Goal: Task Accomplishment & Management: Complete application form

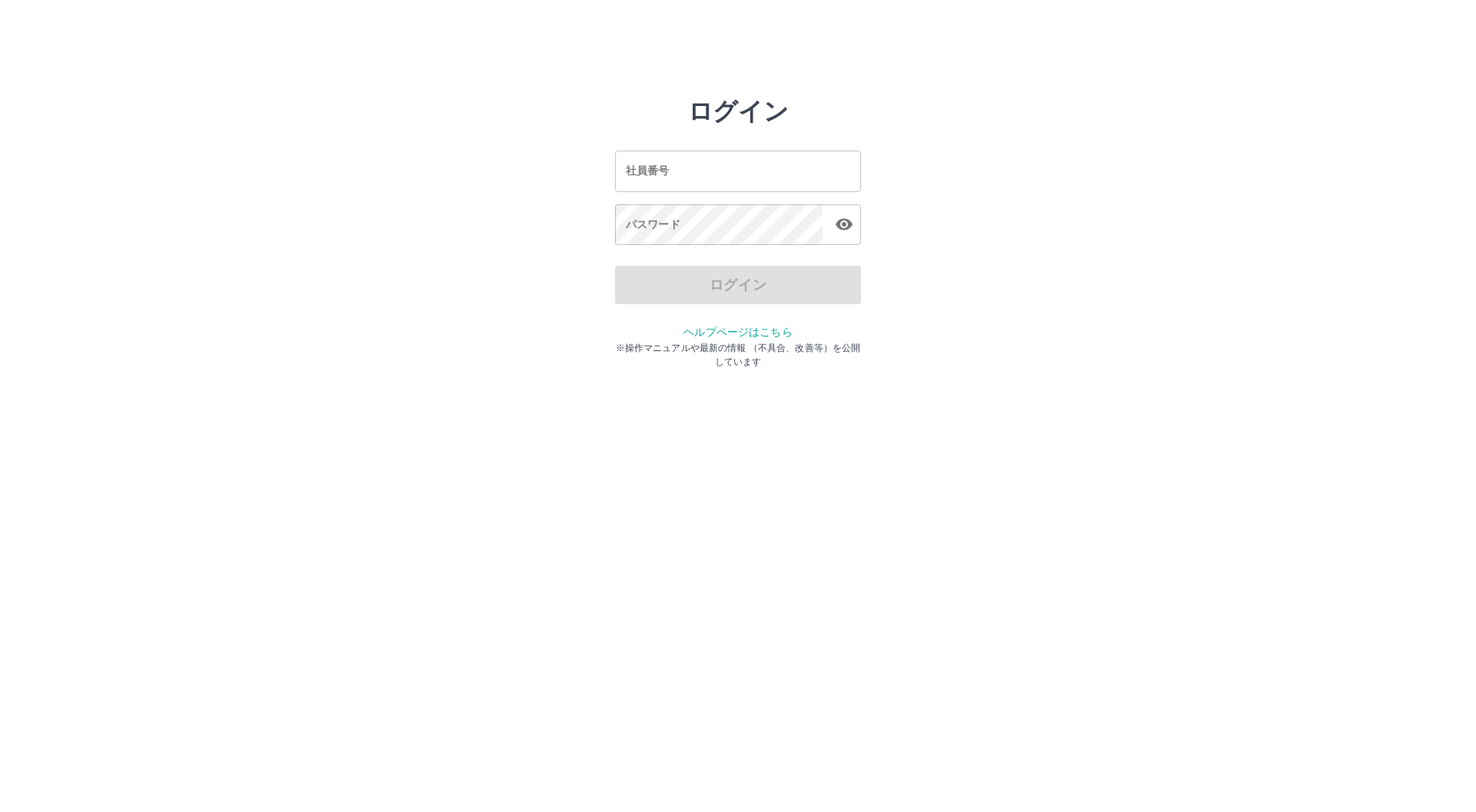
click at [707, 184] on input "社員番号" at bounding box center [737, 171] width 246 height 40
type input "*******"
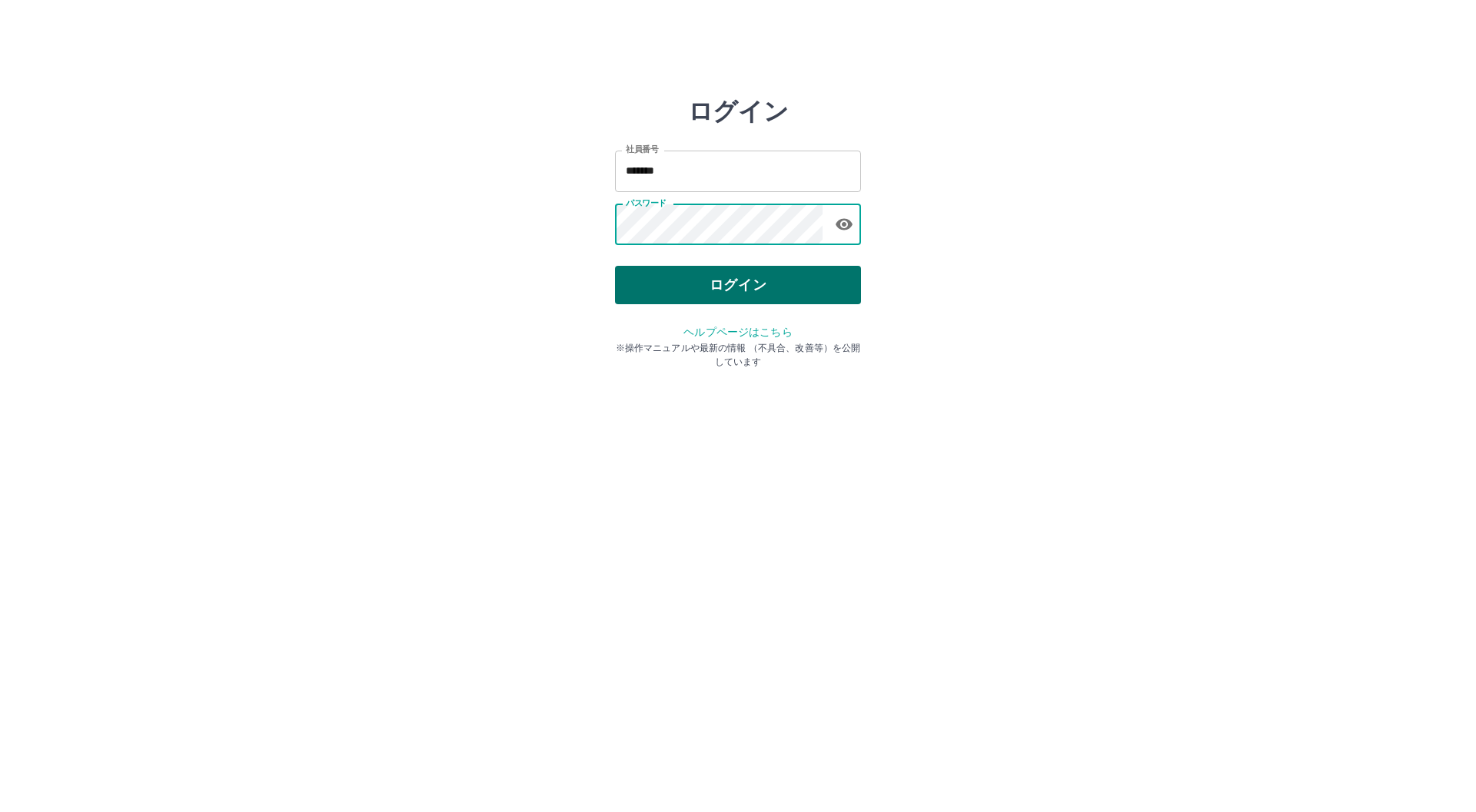
click at [783, 273] on button "ログイン" at bounding box center [737, 285] width 246 height 38
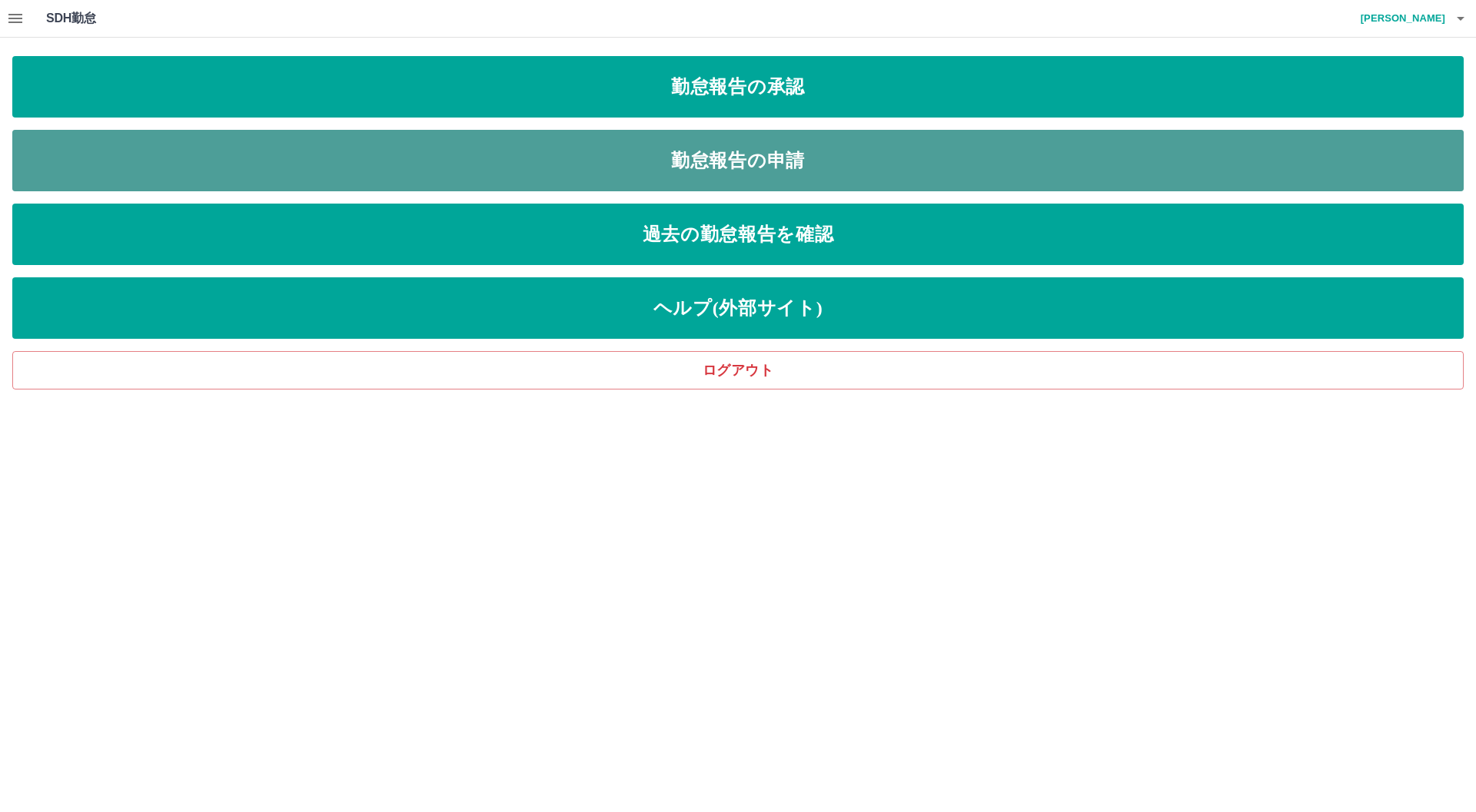
click at [469, 151] on link "勤怠報告の申請" at bounding box center [737, 161] width 1451 height 61
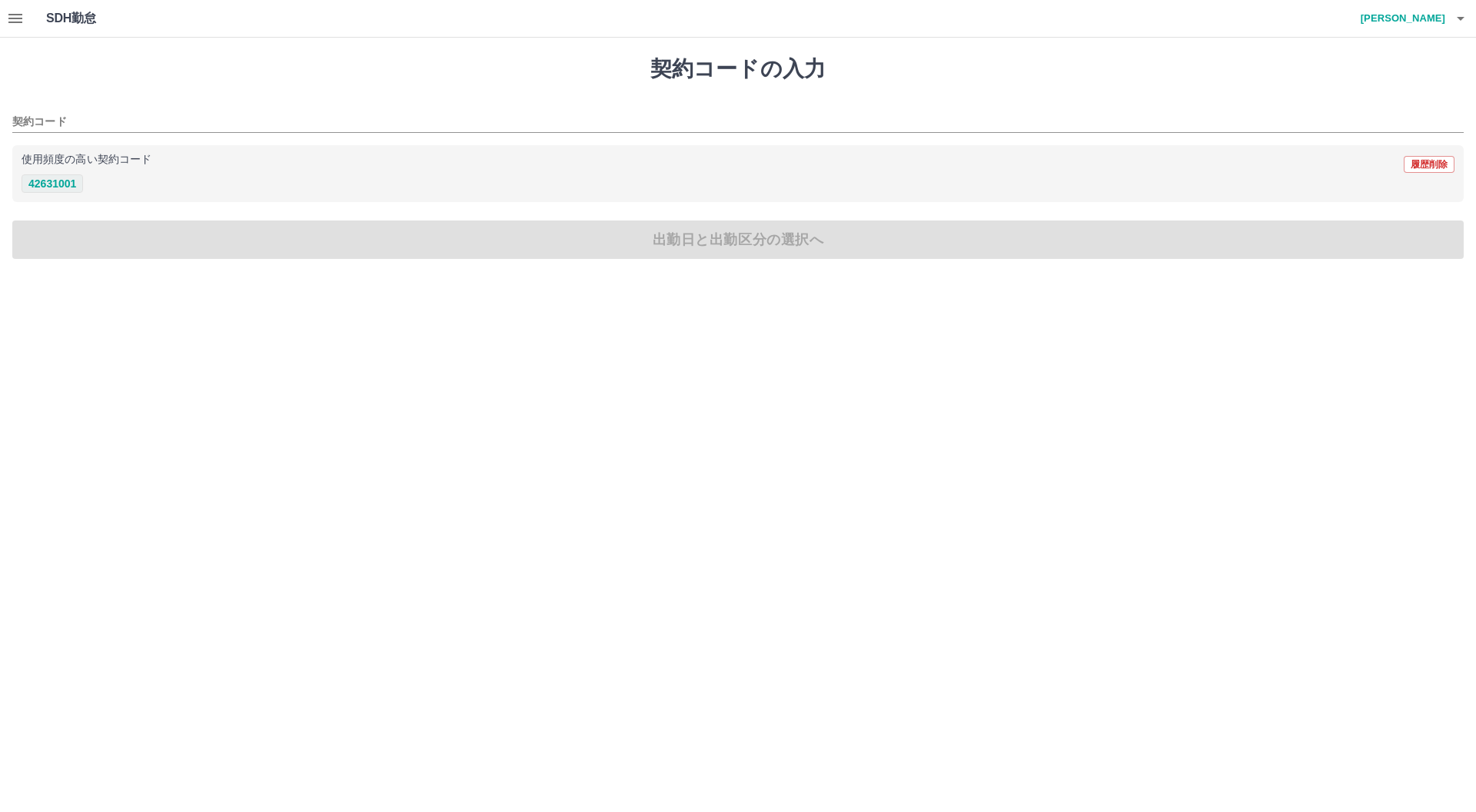
click at [36, 189] on button "42631001" at bounding box center [52, 184] width 61 height 19
type input "********"
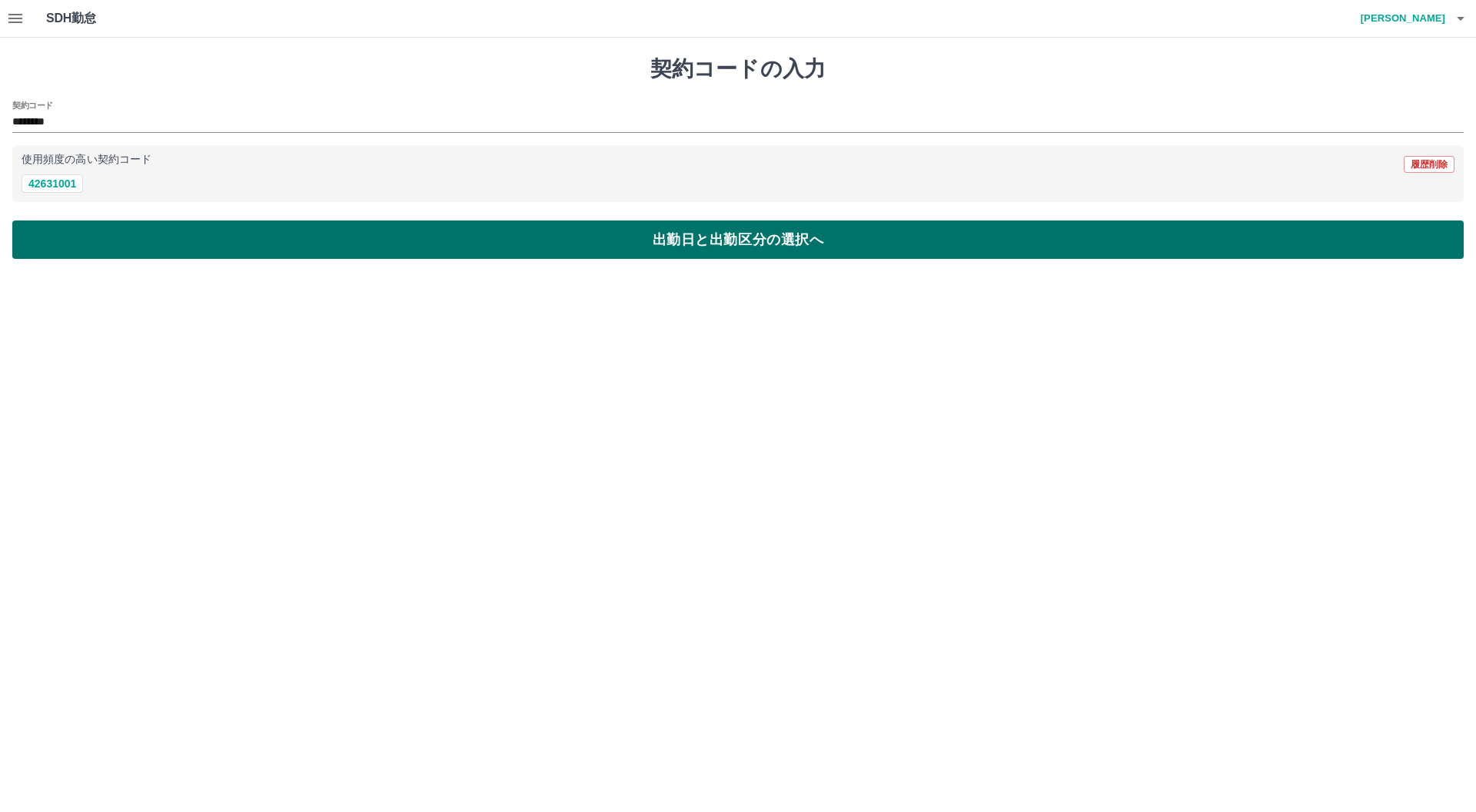
click at [225, 235] on button "出勤日と出勤区分の選択へ" at bounding box center [737, 240] width 1451 height 38
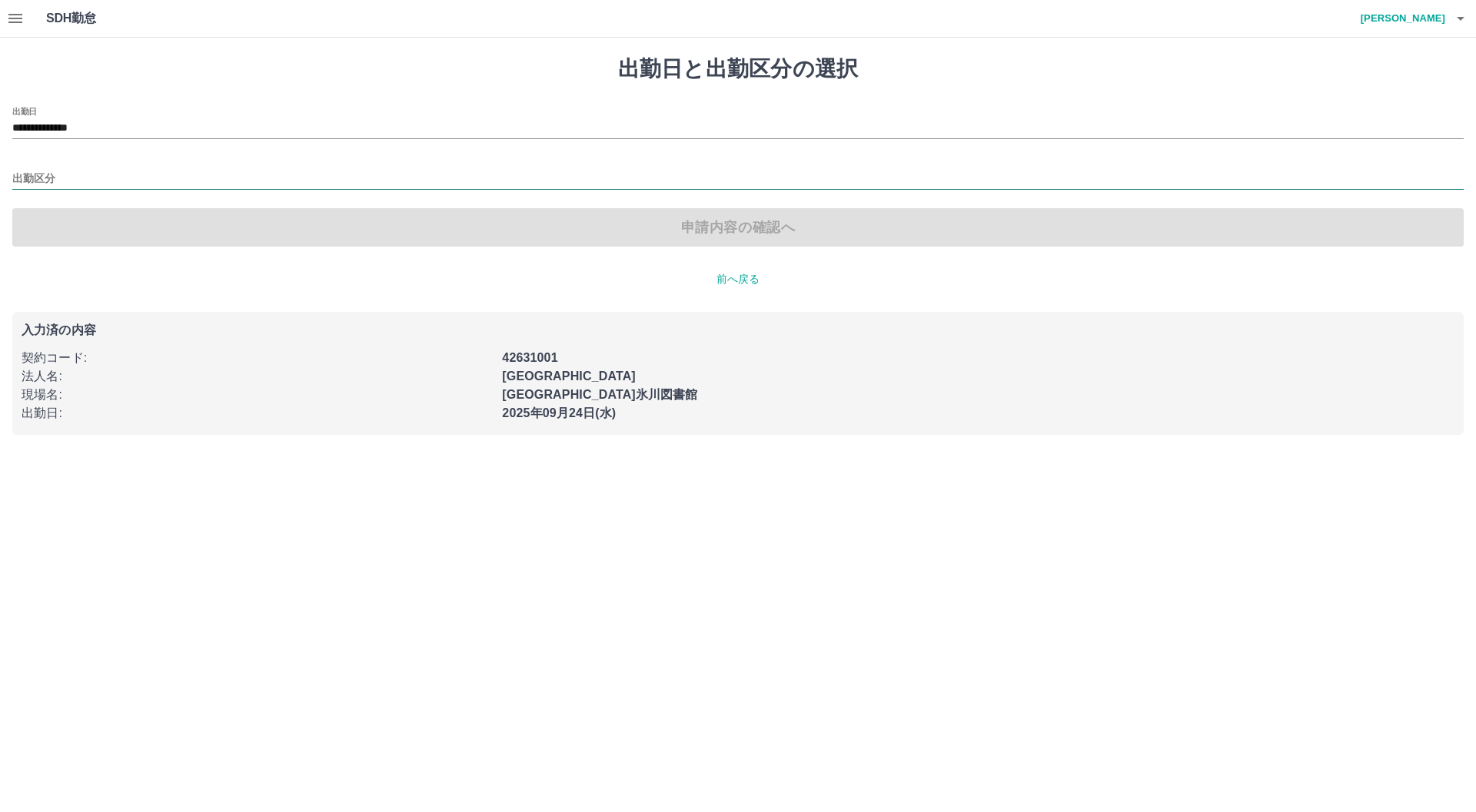
click at [91, 173] on input "出勤区分" at bounding box center [737, 179] width 1451 height 19
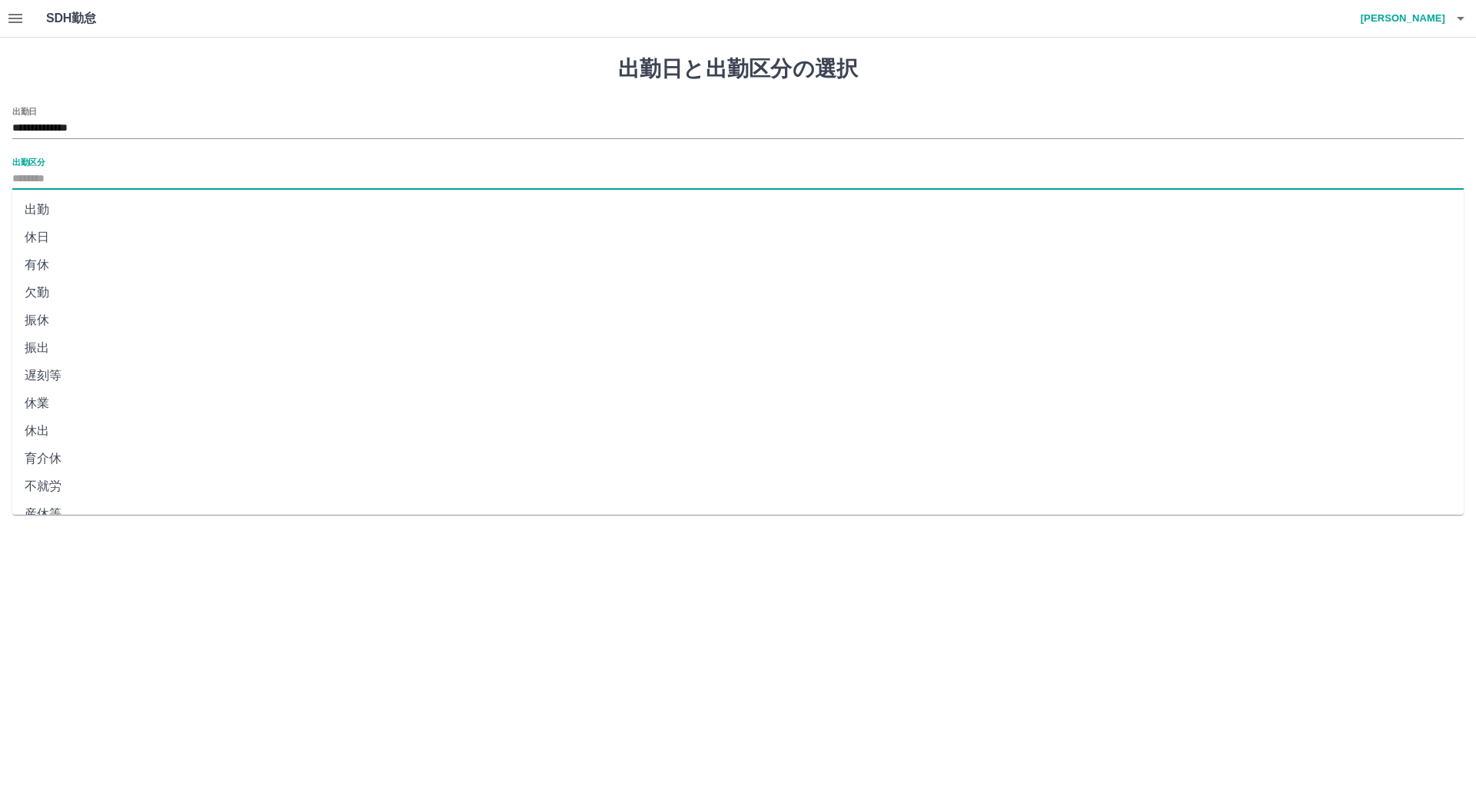
click at [68, 202] on li "出勤" at bounding box center [737, 210] width 1451 height 28
type input "**"
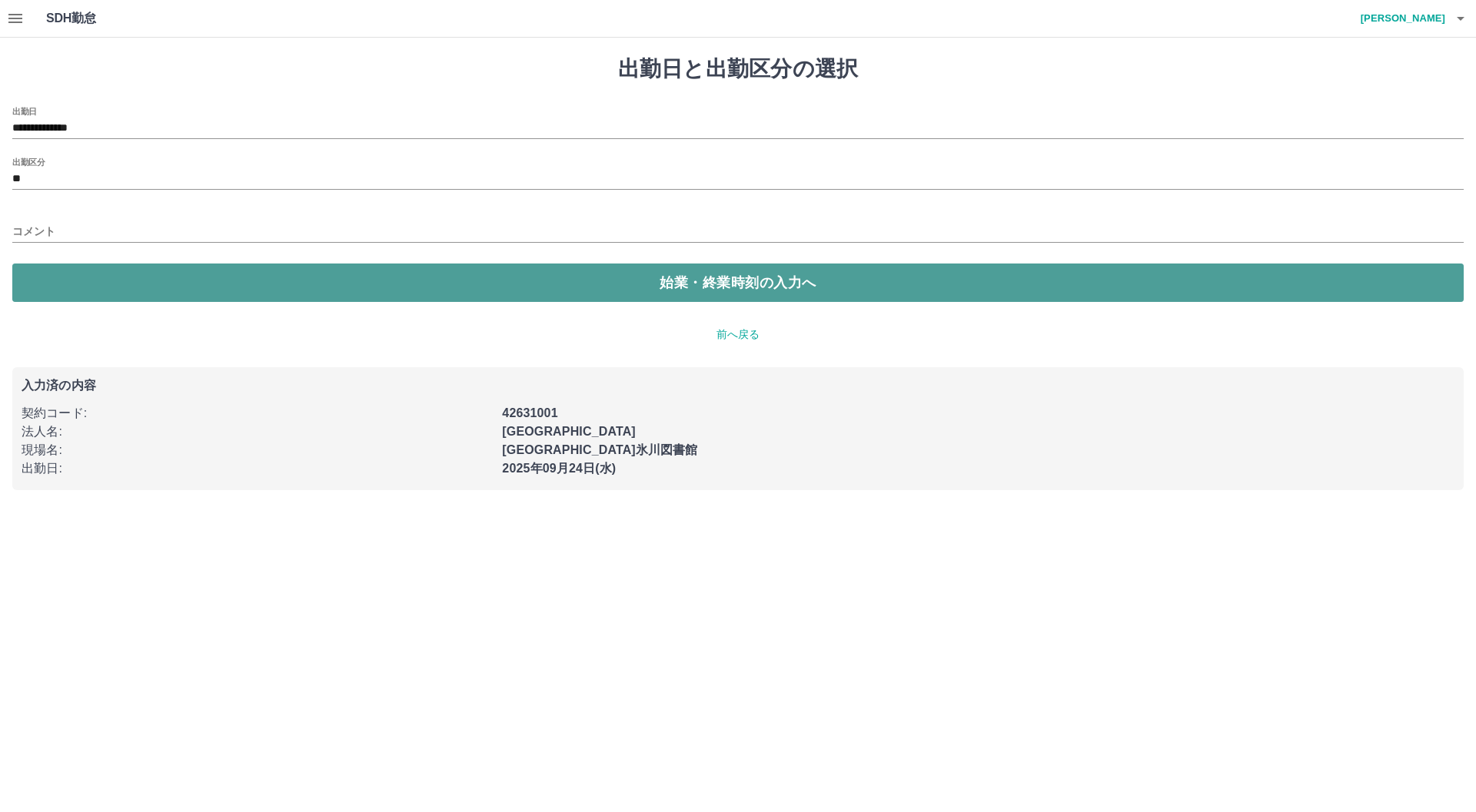
click at [193, 284] on button "始業・終業時刻の入力へ" at bounding box center [737, 282] width 1451 height 38
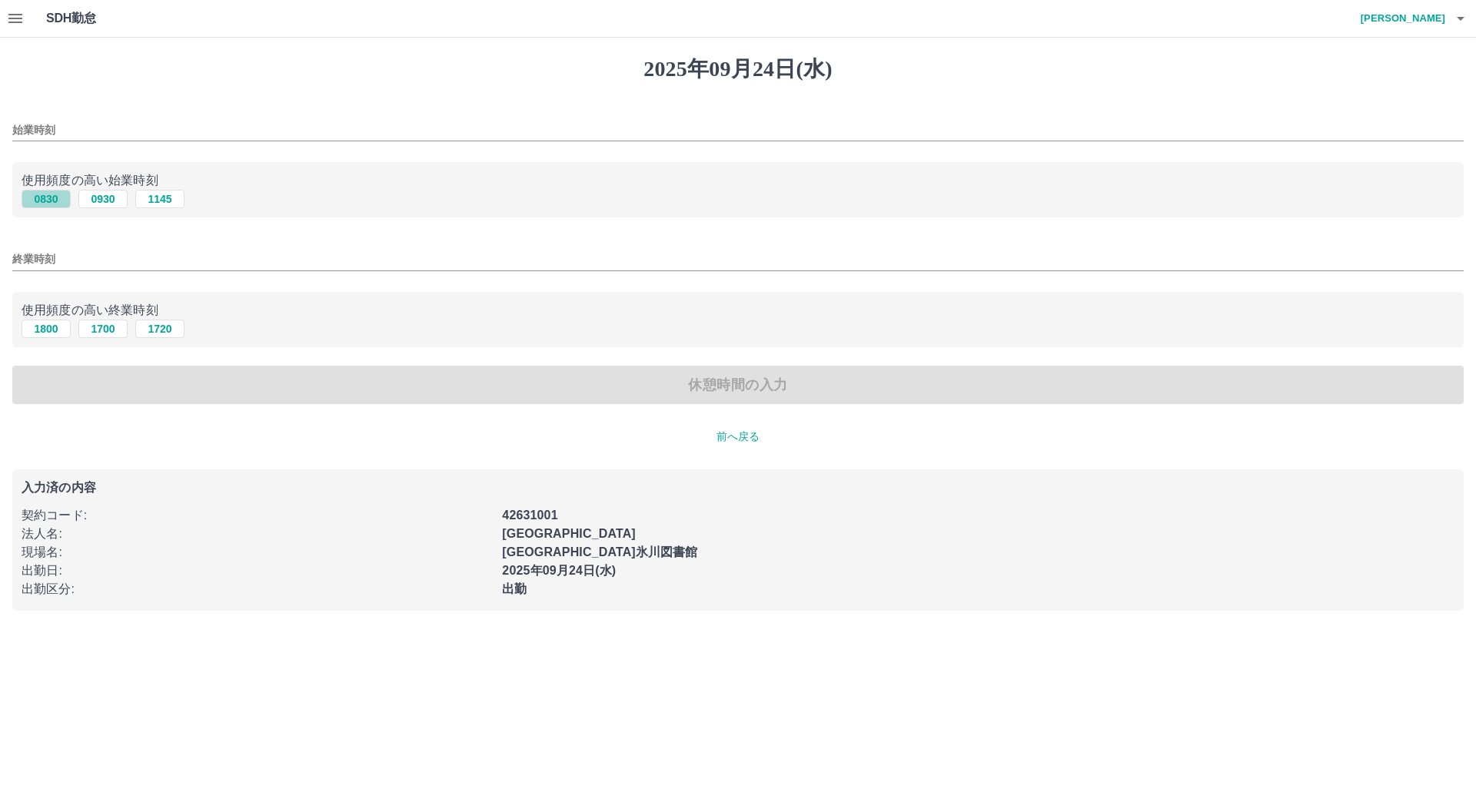
click at [44, 200] on button "0830" at bounding box center [46, 198] width 49 height 19
type input "****"
click at [99, 324] on button "1700" at bounding box center [103, 329] width 49 height 19
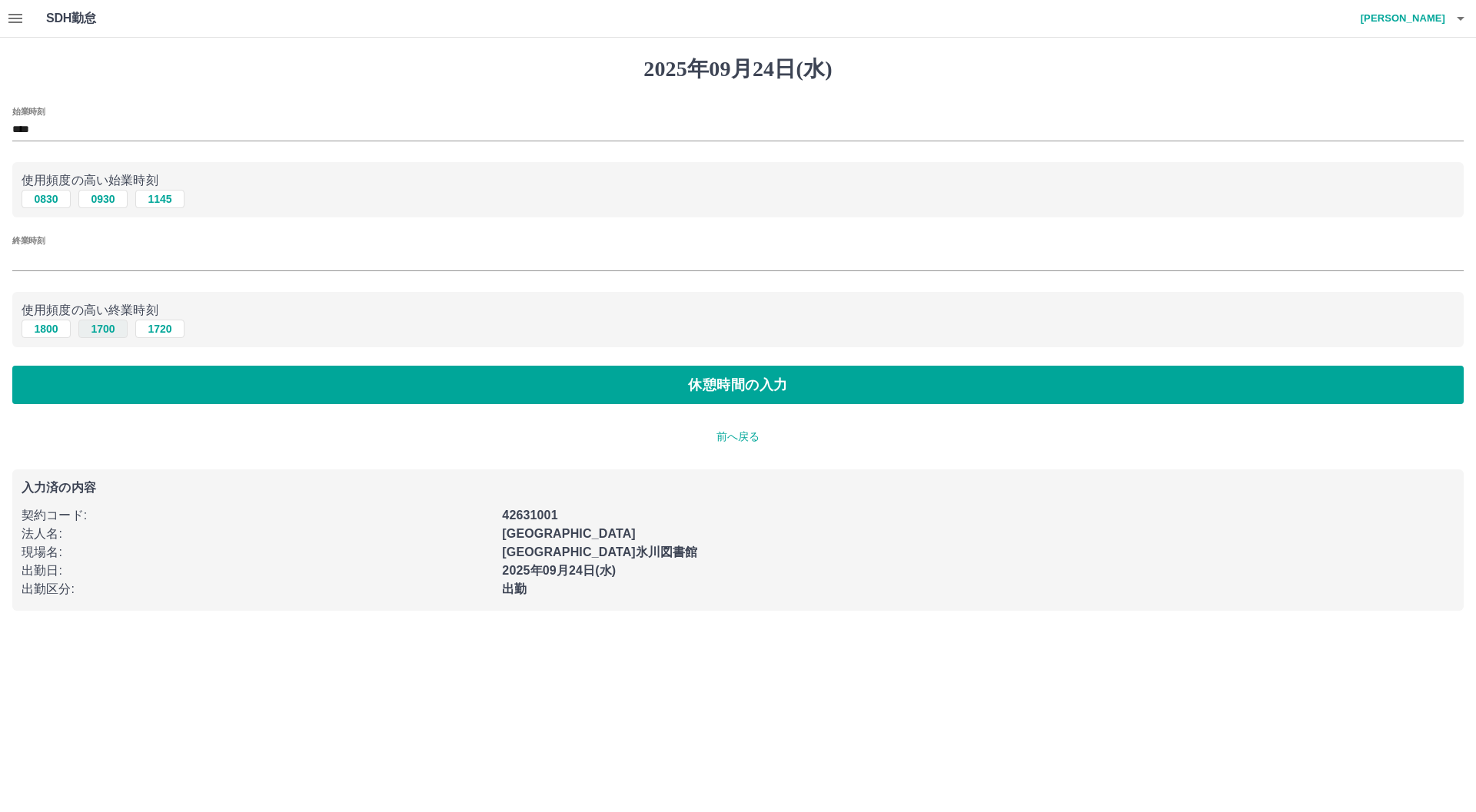
type input "****"
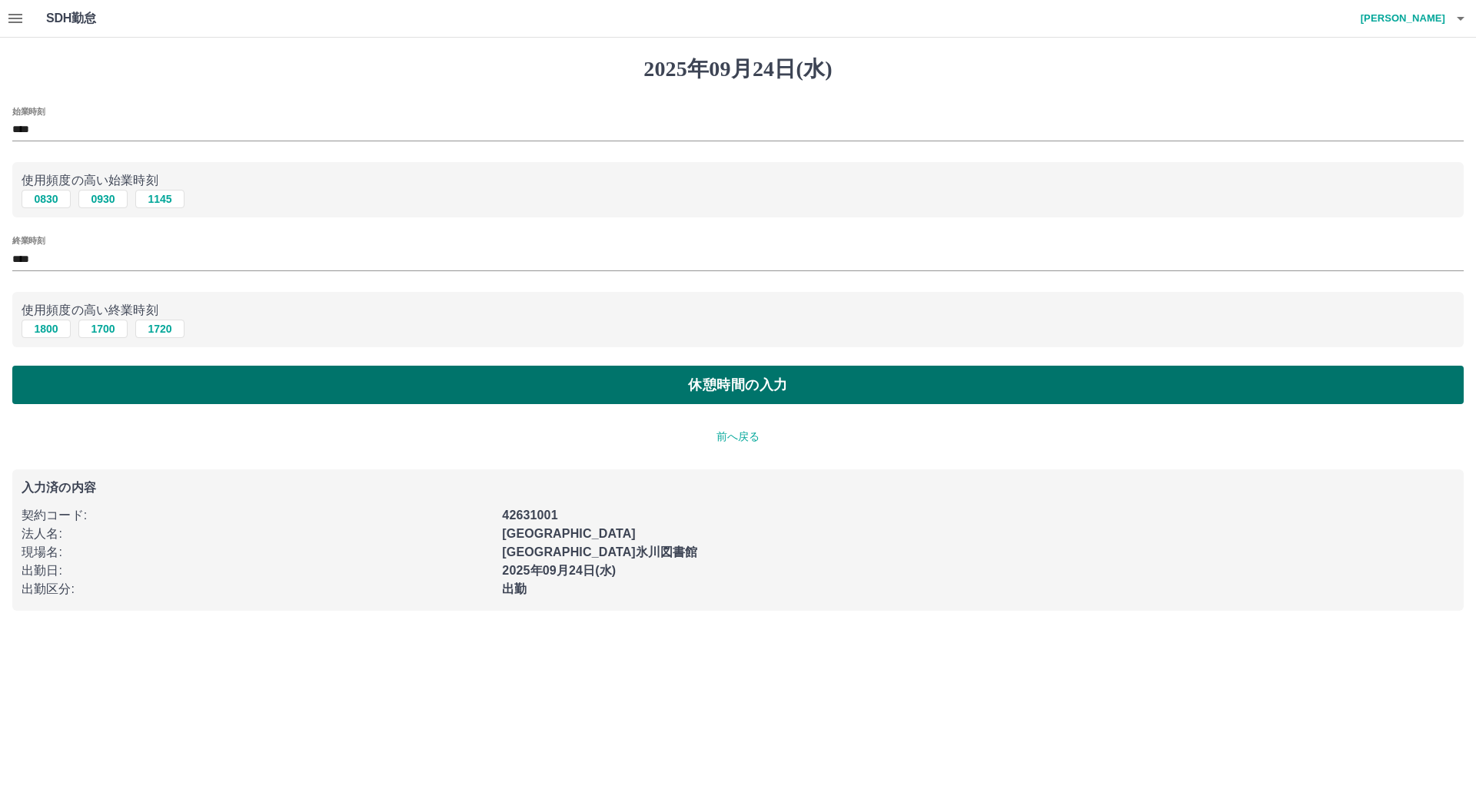
click at [484, 390] on button "休憩時間の入力" at bounding box center [737, 385] width 1451 height 38
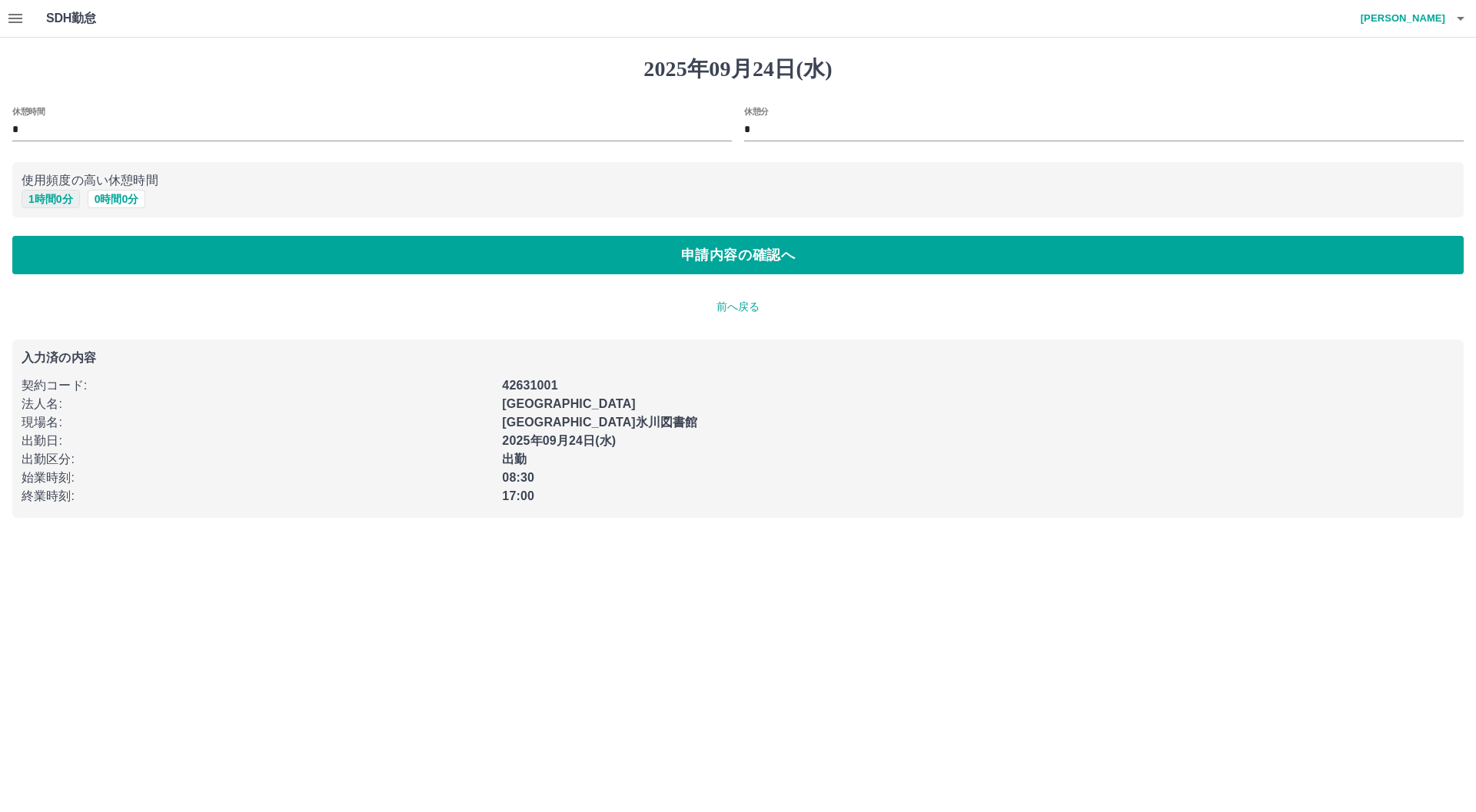
click at [59, 198] on button "1 時間 0 分" at bounding box center [50, 198] width 58 height 19
type input "*"
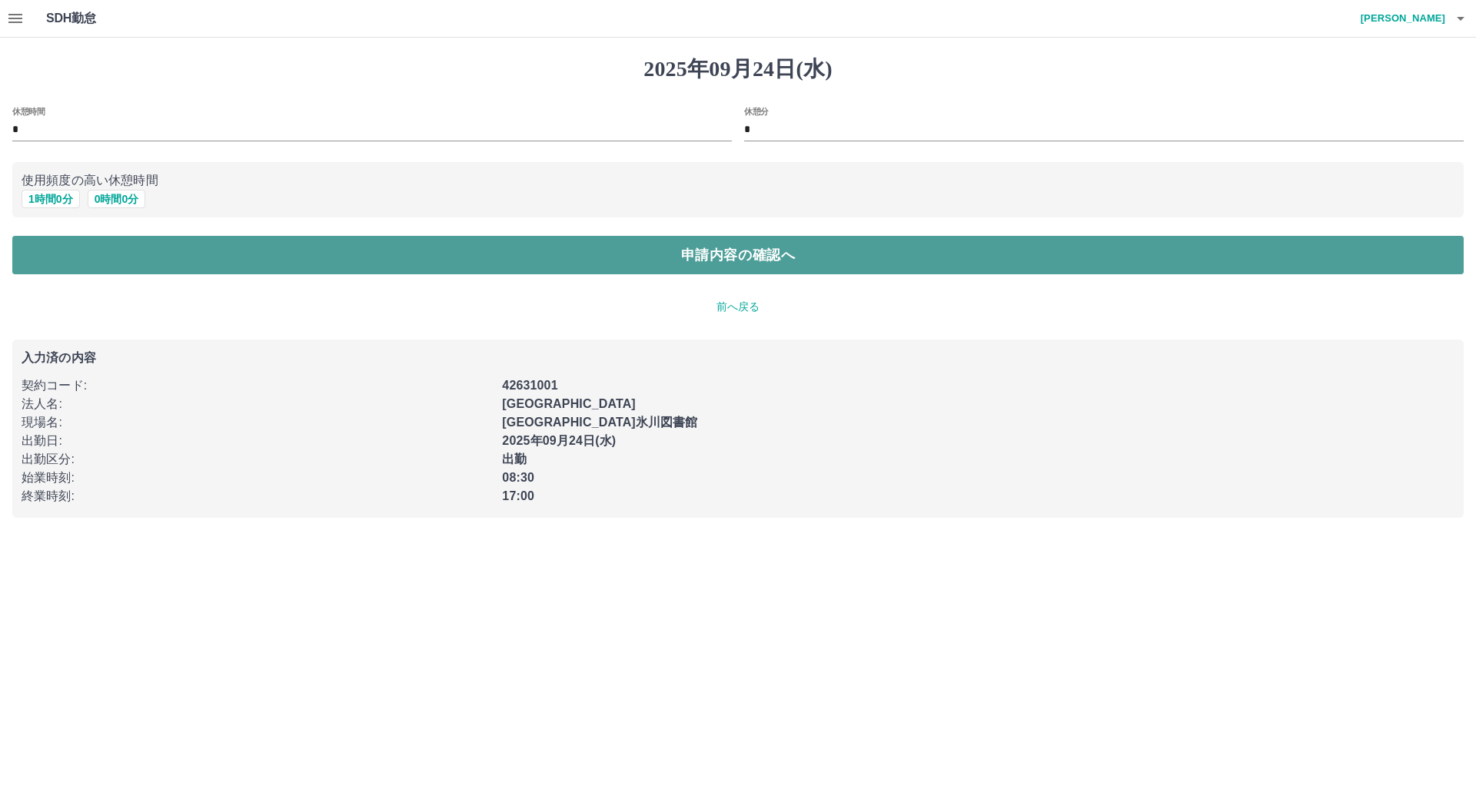
click at [224, 252] on button "申請内容の確認へ" at bounding box center [737, 255] width 1451 height 38
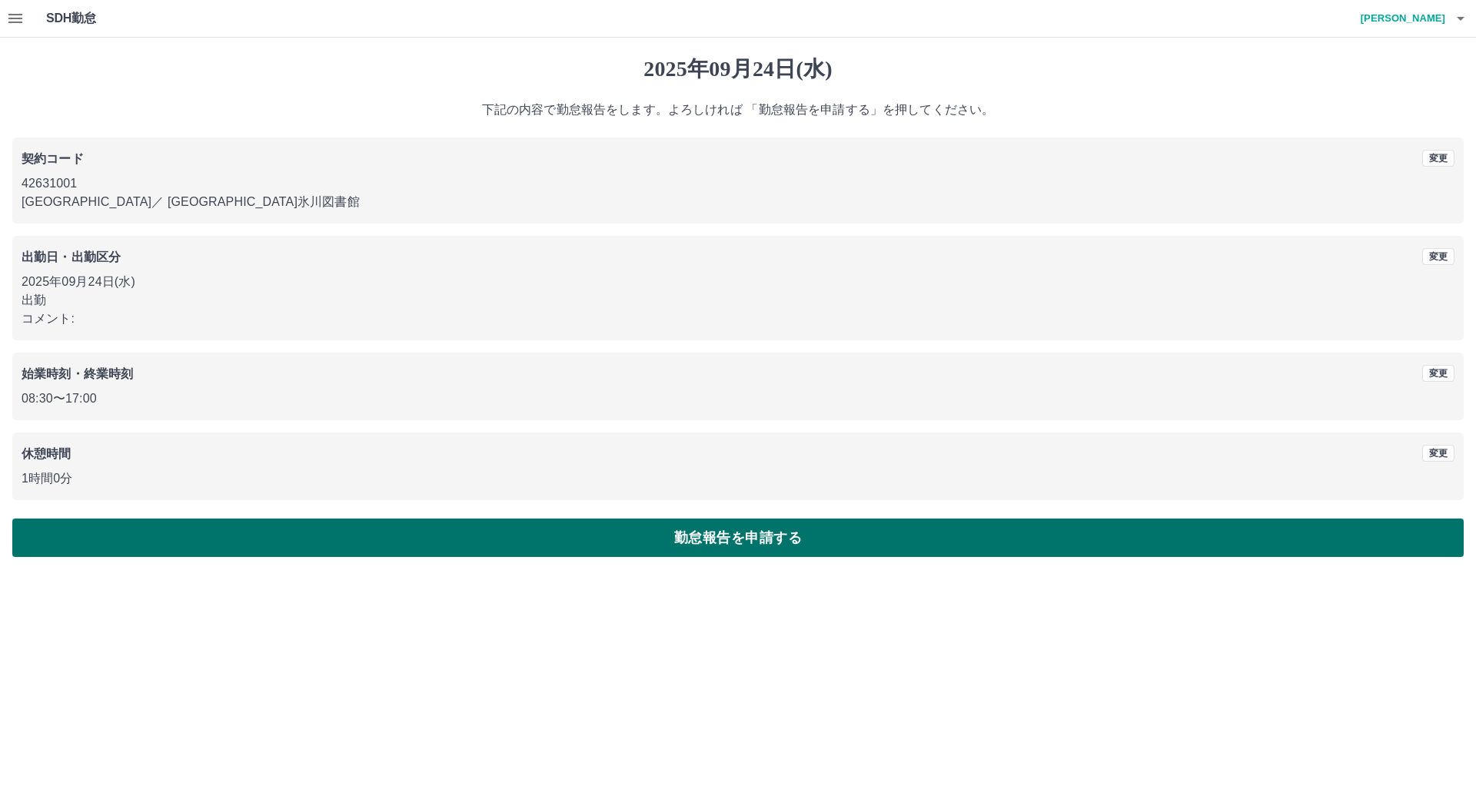
click at [526, 535] on button "勤怠報告を申請する" at bounding box center [737, 538] width 1451 height 38
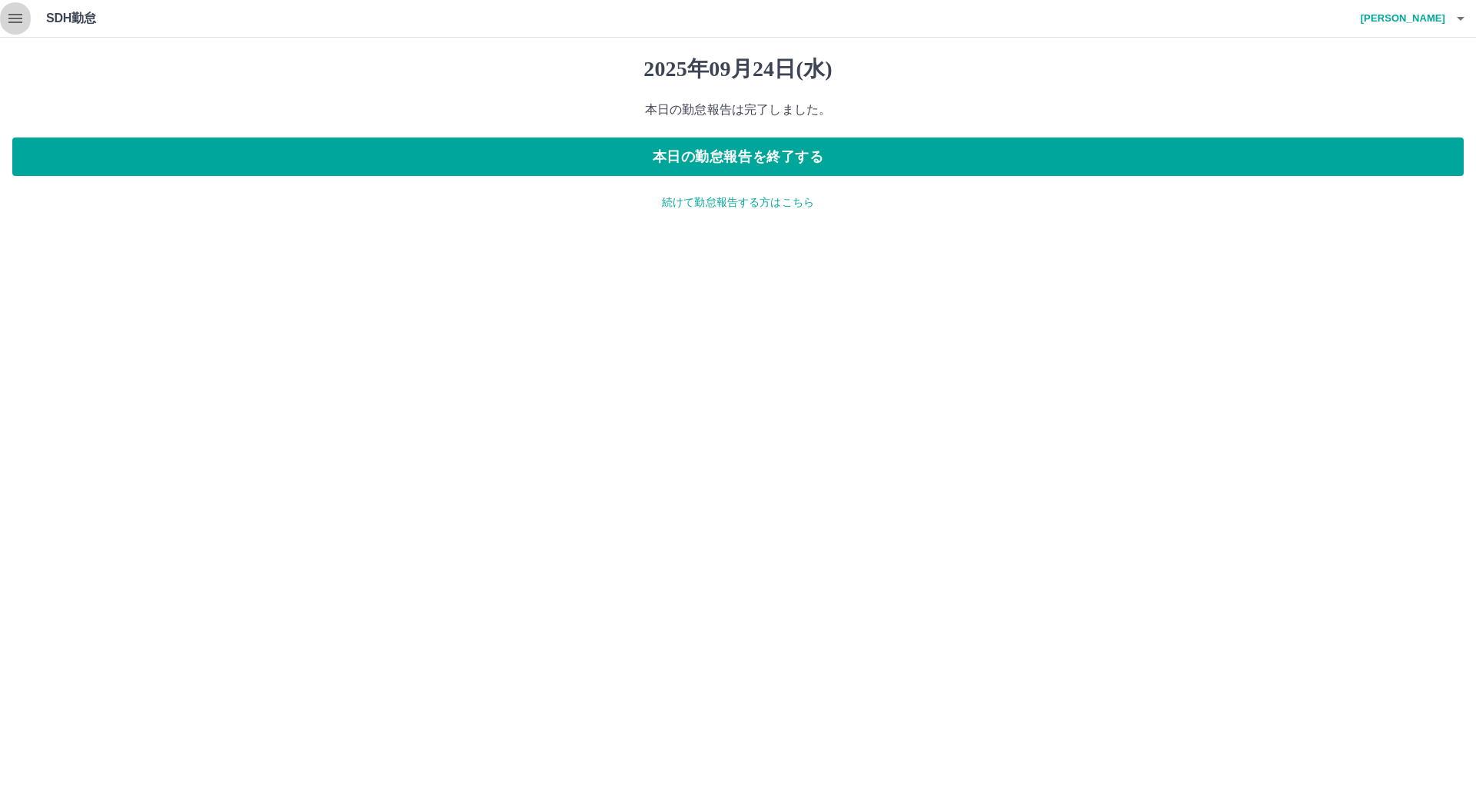
click at [10, 23] on icon "button" at bounding box center [16, 18] width 14 height 9
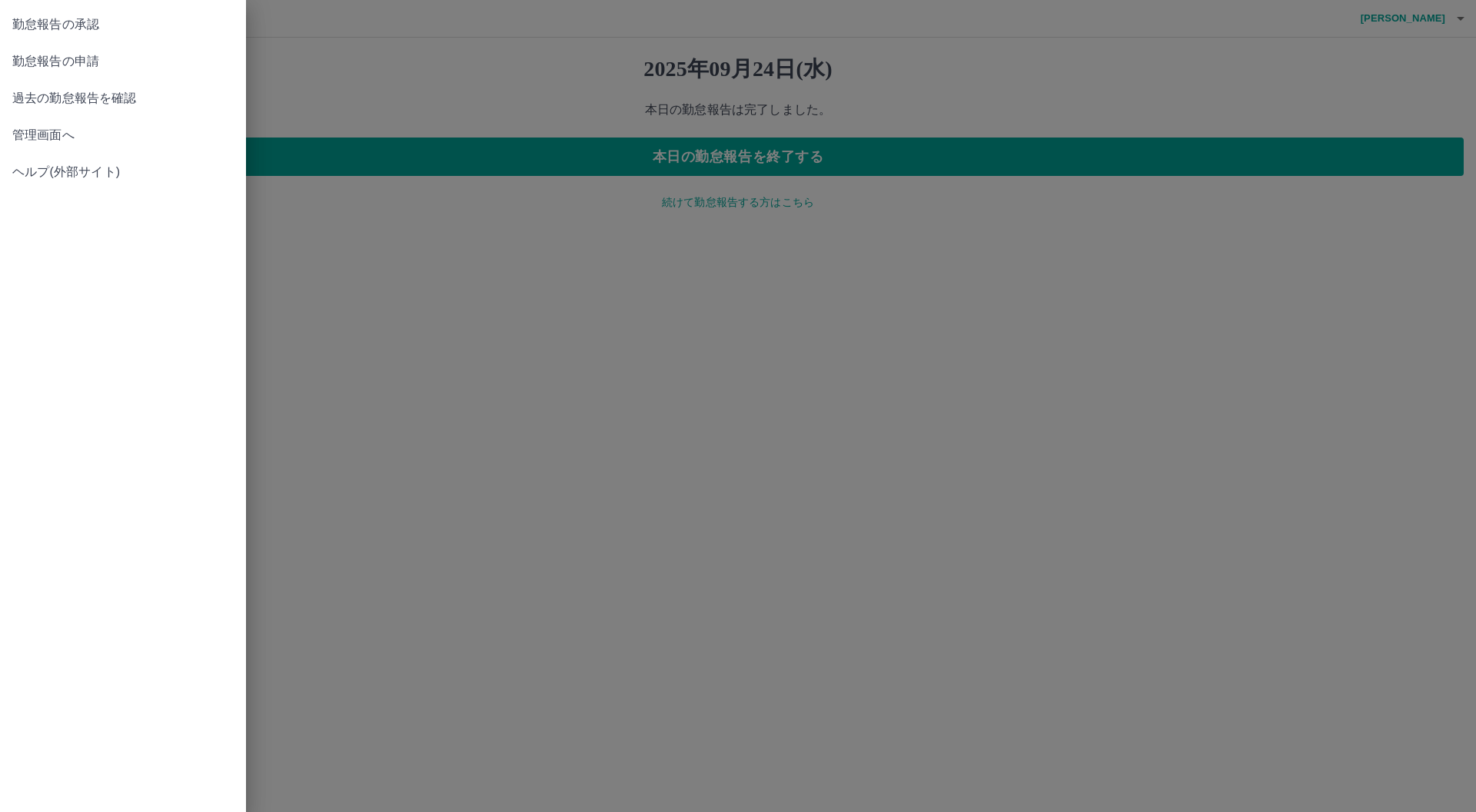
click at [64, 85] on link "過去の勤怠報告を確認" at bounding box center [122, 98] width 246 height 37
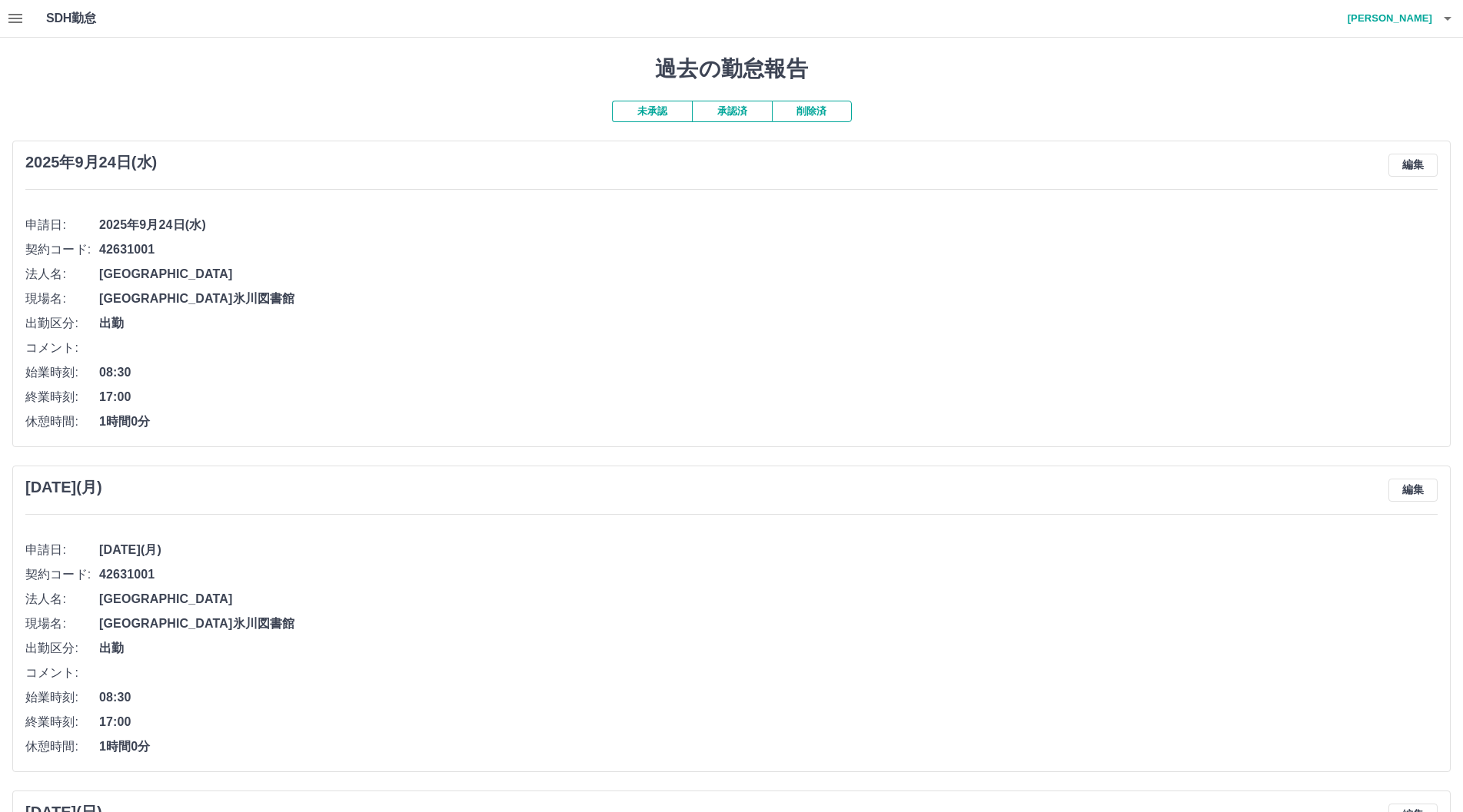
click at [735, 119] on button "承認済" at bounding box center [732, 111] width 80 height 22
click at [645, 119] on button "未承認" at bounding box center [652, 111] width 80 height 22
click at [738, 118] on button "承認済" at bounding box center [732, 111] width 80 height 22
click at [36, 19] on div "SDH勤怠 山北　悦子" at bounding box center [732, 19] width 1463 height 37
click at [11, 22] on icon "button" at bounding box center [16, 18] width 14 height 9
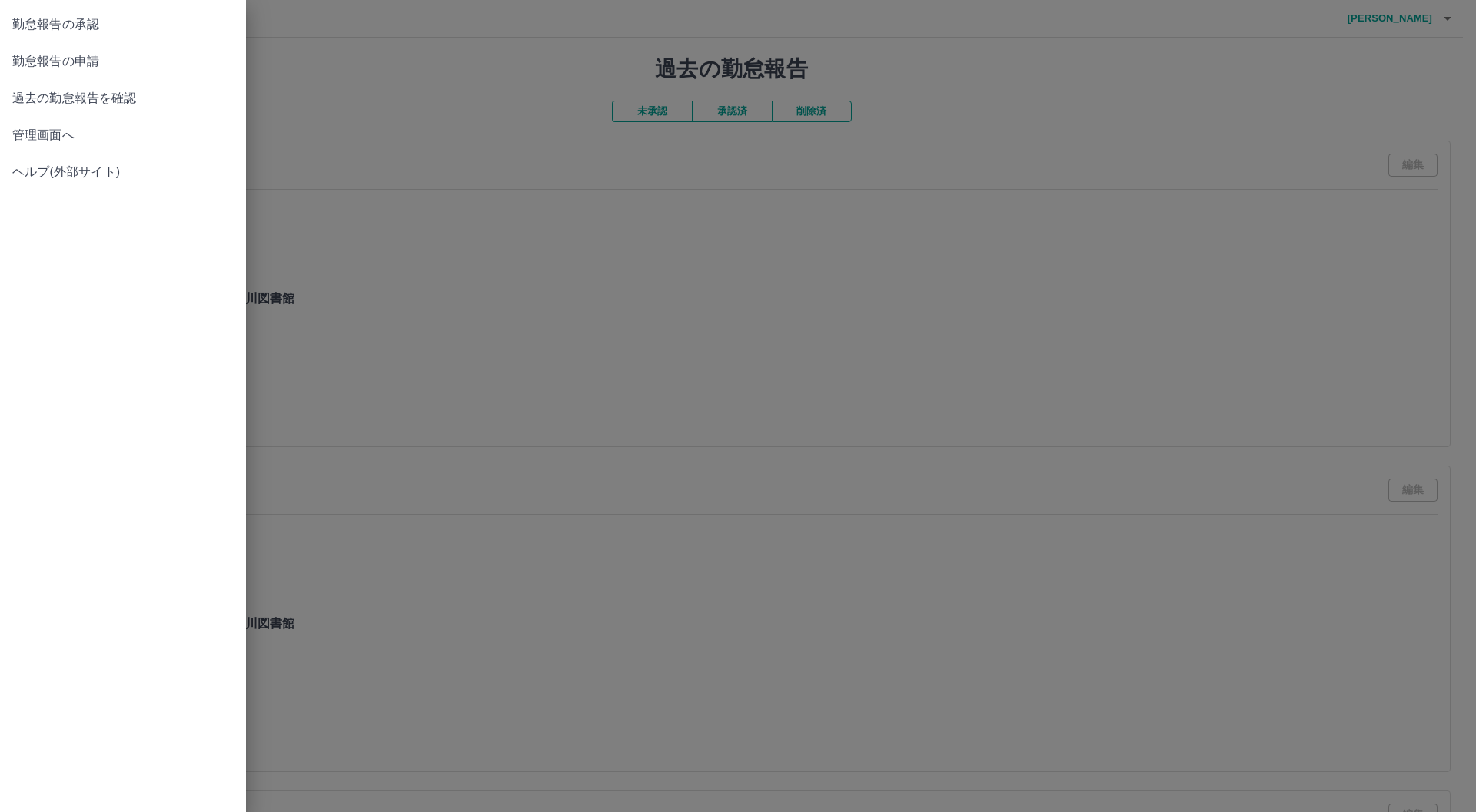
drag, startPoint x: 98, startPoint y: 33, endPoint x: 173, endPoint y: 68, distance: 82.8
click at [173, 68] on ul "勤怠報告の承認 勤怠報告の申請 過去の勤怠報告を確認 管理画面へ ヘルプ(外部サイト)" at bounding box center [122, 98] width 246 height 196
click at [173, 68] on span "勤怠報告の申請" at bounding box center [122, 61] width 221 height 19
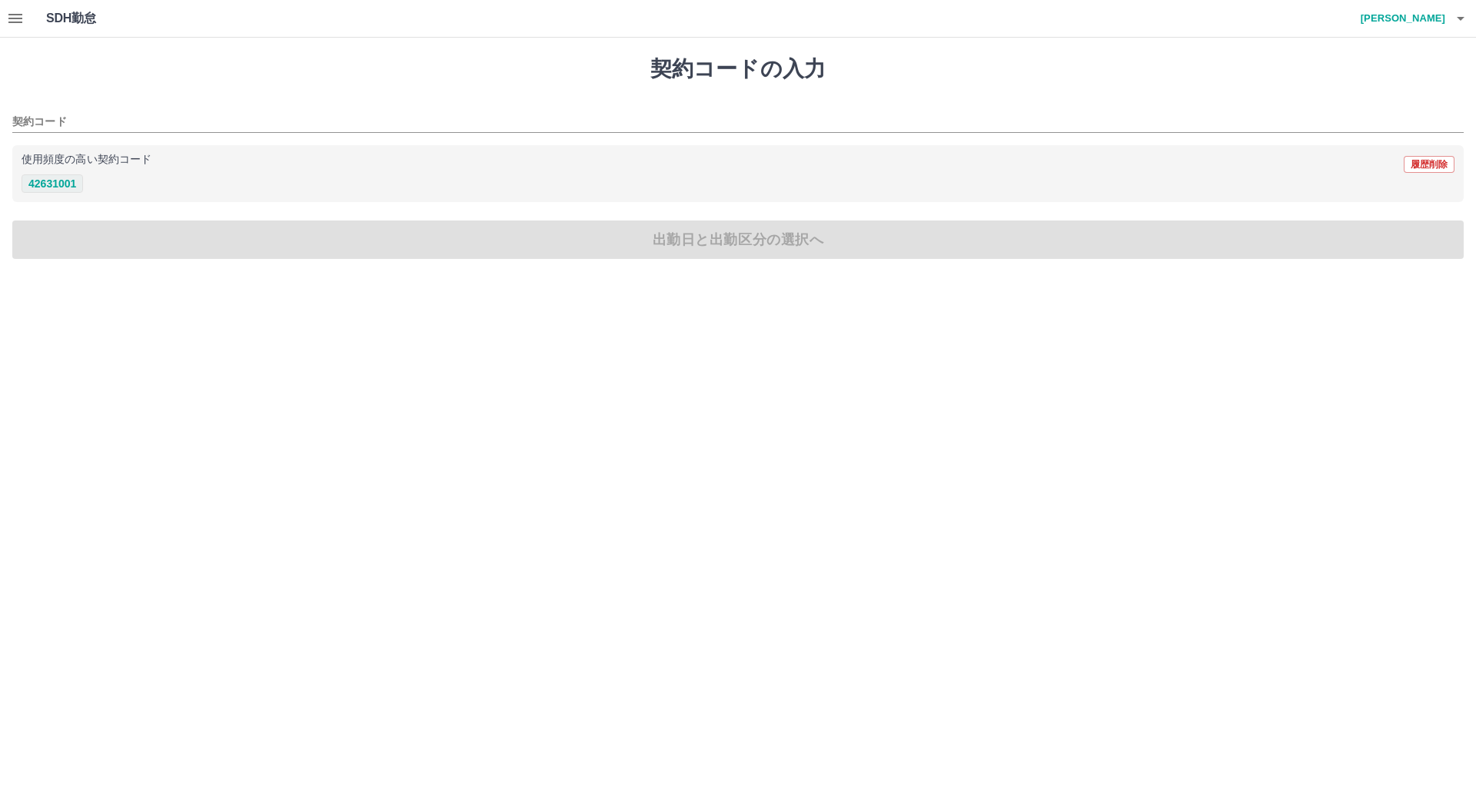
click at [51, 185] on button "42631001" at bounding box center [52, 184] width 61 height 19
type input "********"
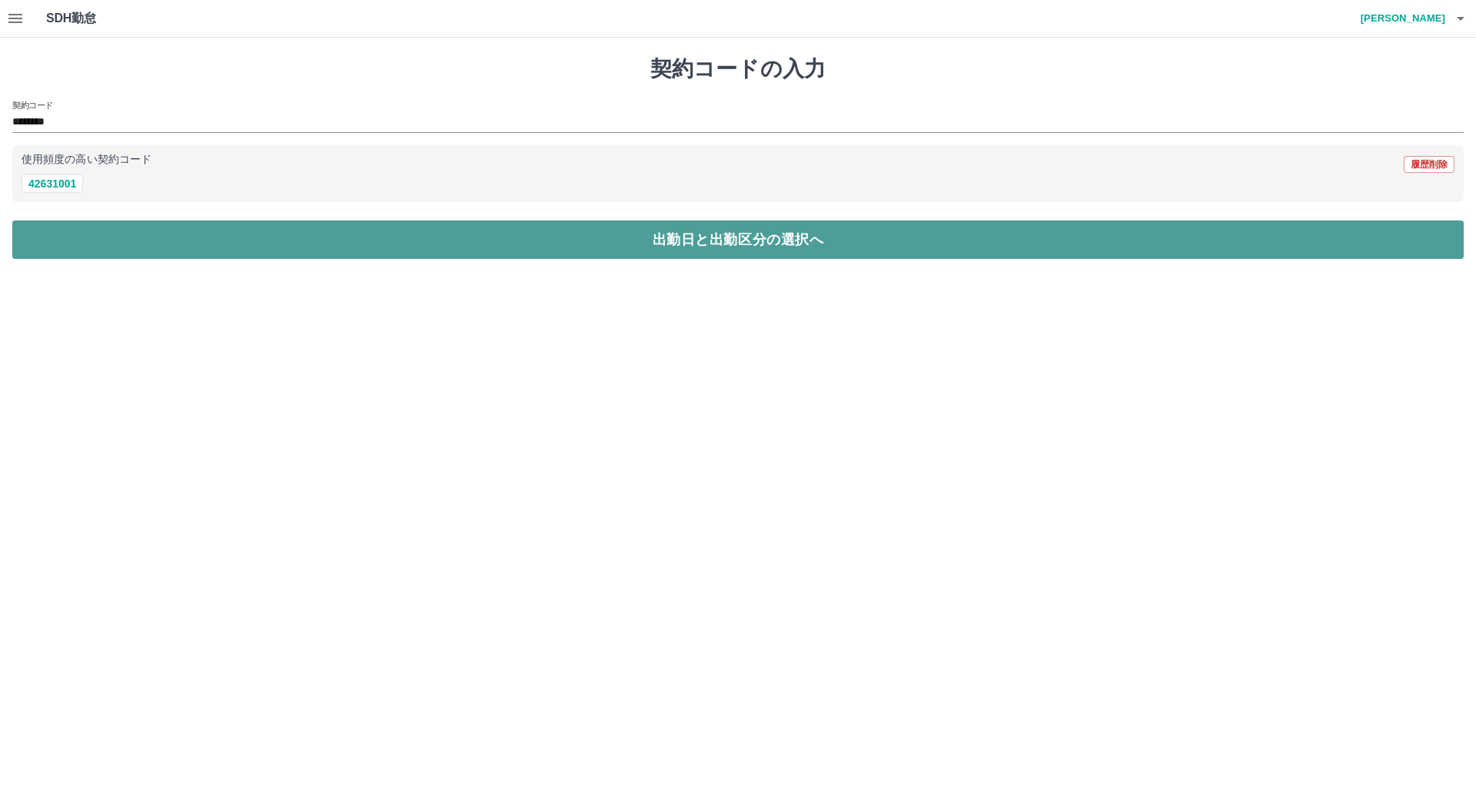
click at [524, 238] on button "出勤日と出勤区分の選択へ" at bounding box center [737, 240] width 1451 height 38
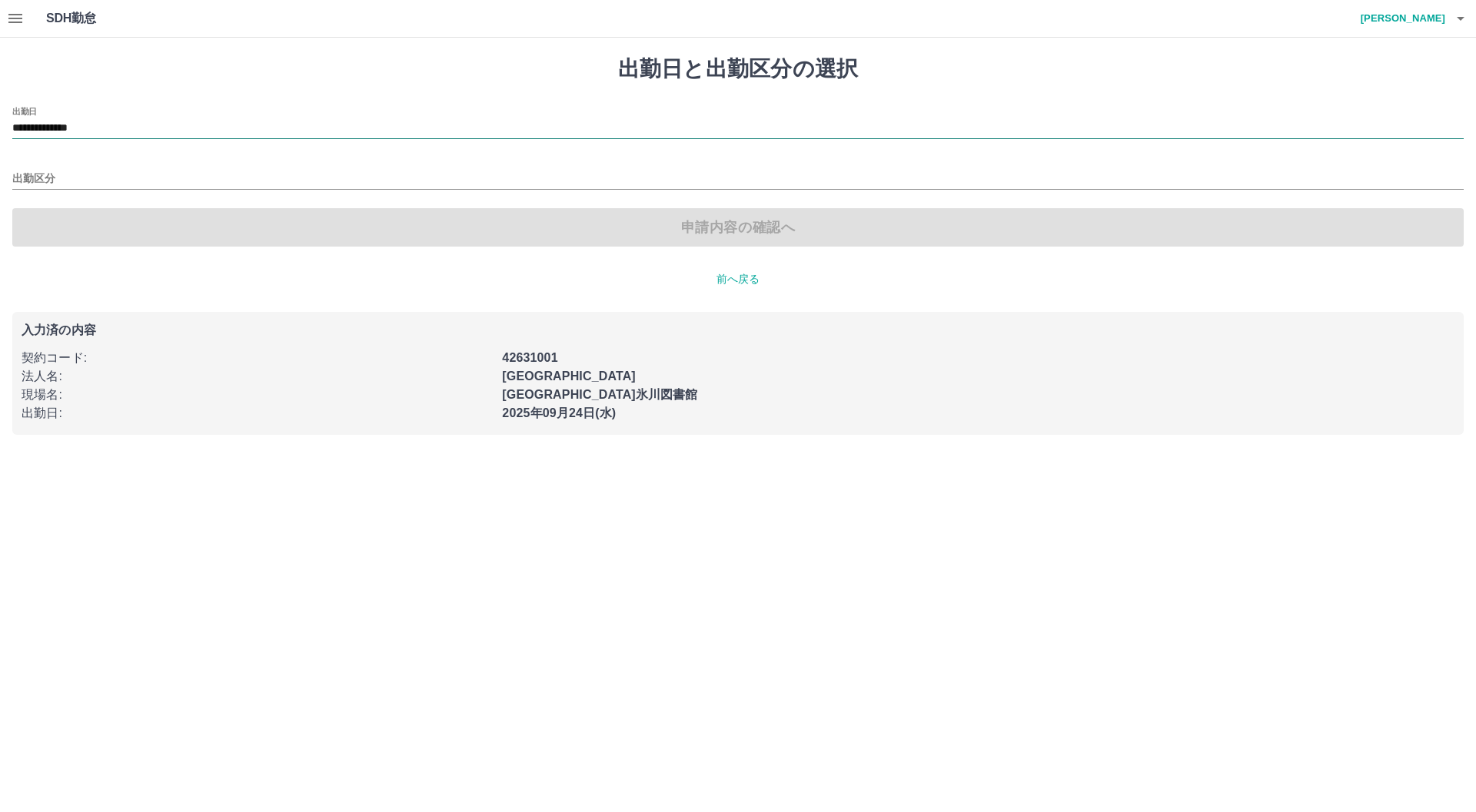
click at [107, 134] on input "**********" at bounding box center [737, 128] width 1451 height 19
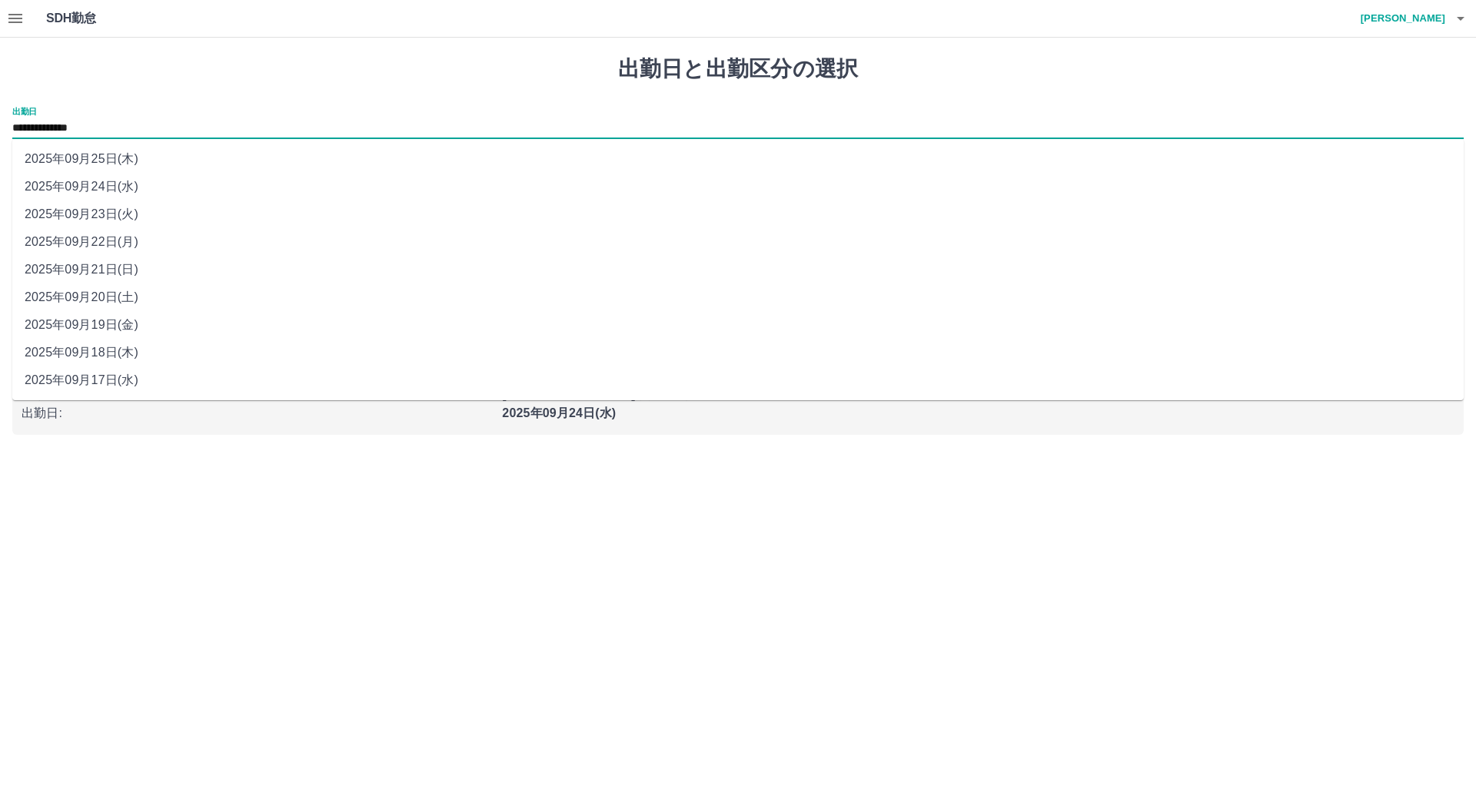
click at [103, 214] on li "2025年09月23日(火)" at bounding box center [737, 214] width 1451 height 28
type input "**********"
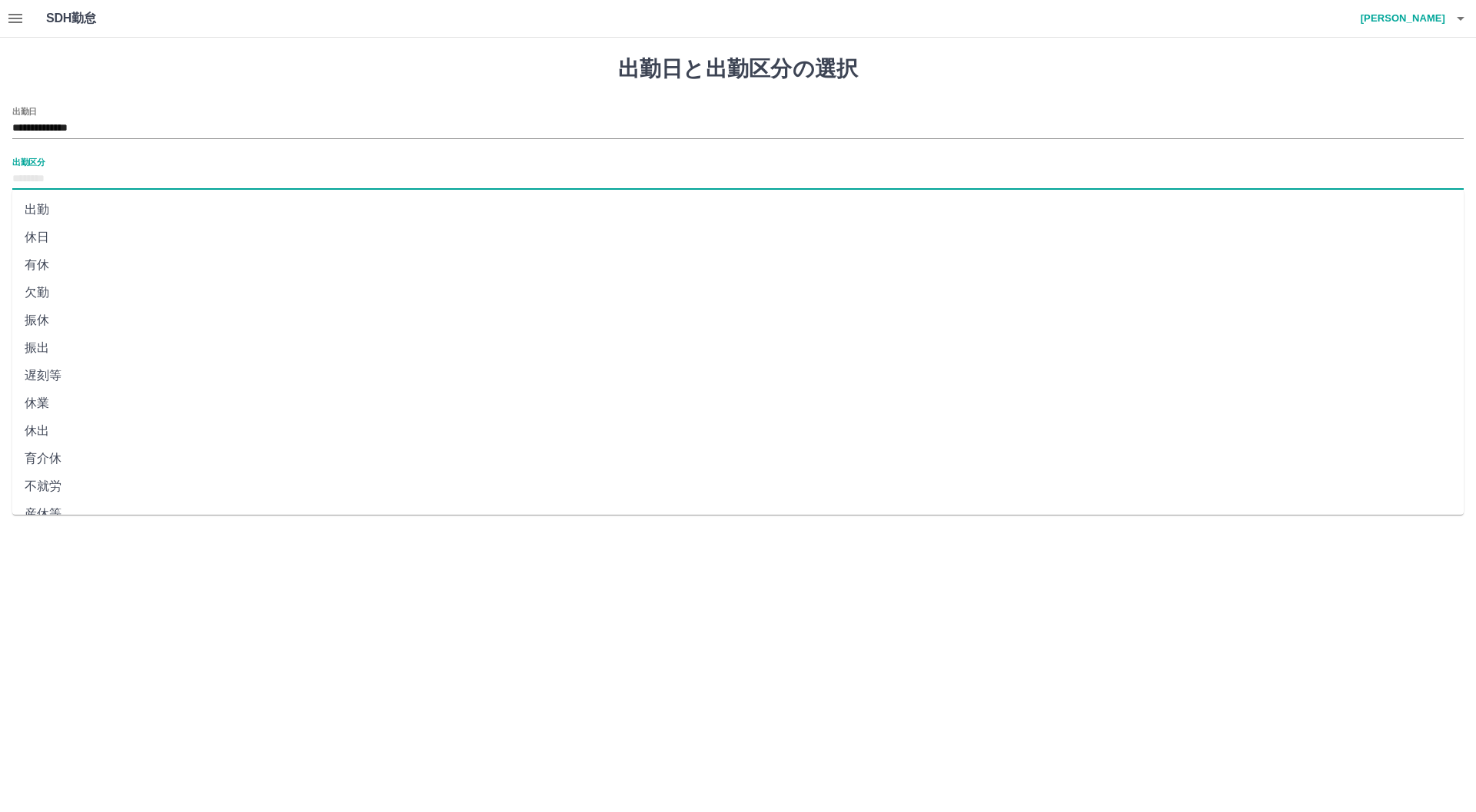
click at [44, 186] on input "出勤区分" at bounding box center [737, 179] width 1451 height 19
click at [44, 228] on li "休日" at bounding box center [737, 238] width 1451 height 28
type input "**"
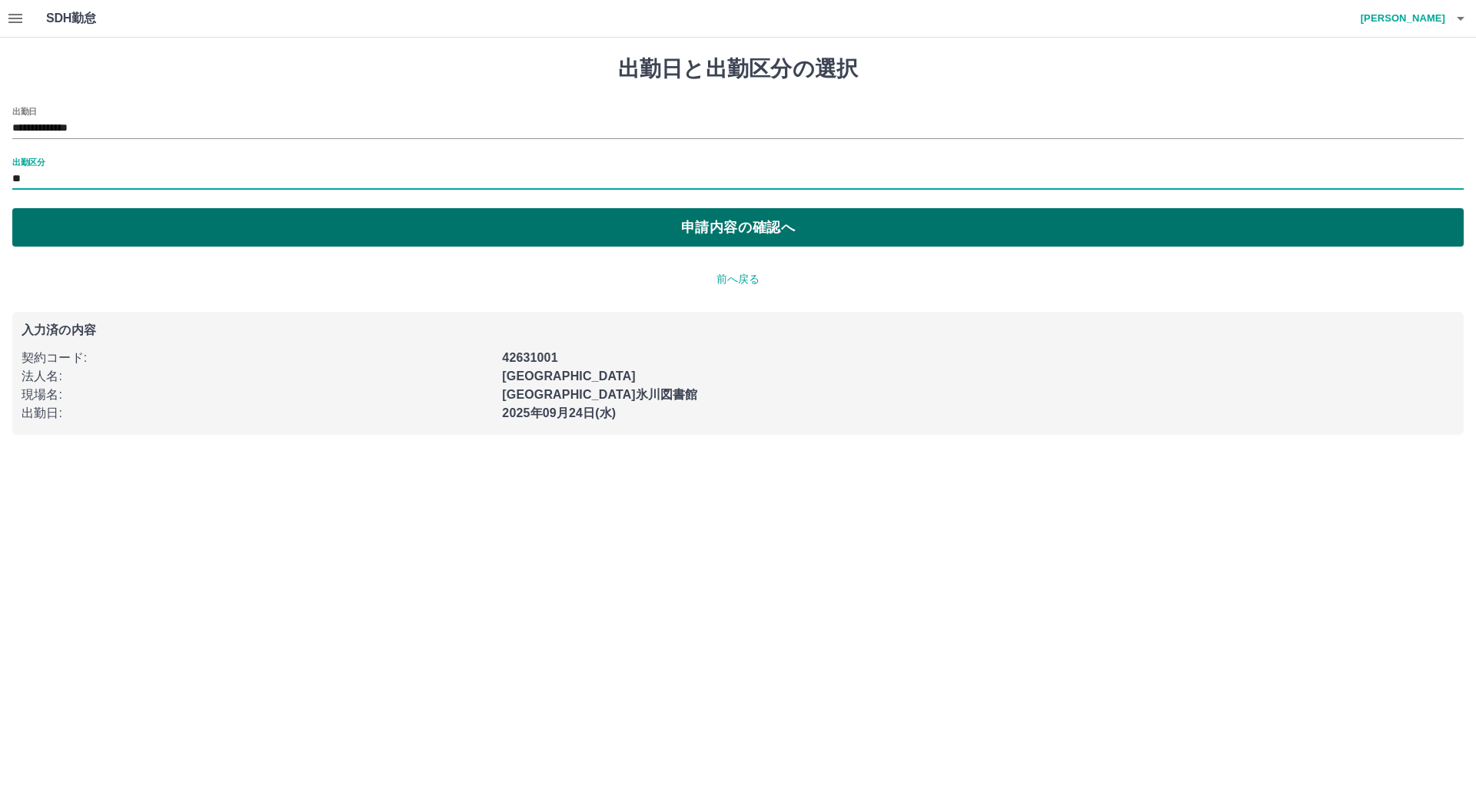
click at [707, 227] on button "申請内容の確認へ" at bounding box center [737, 227] width 1451 height 38
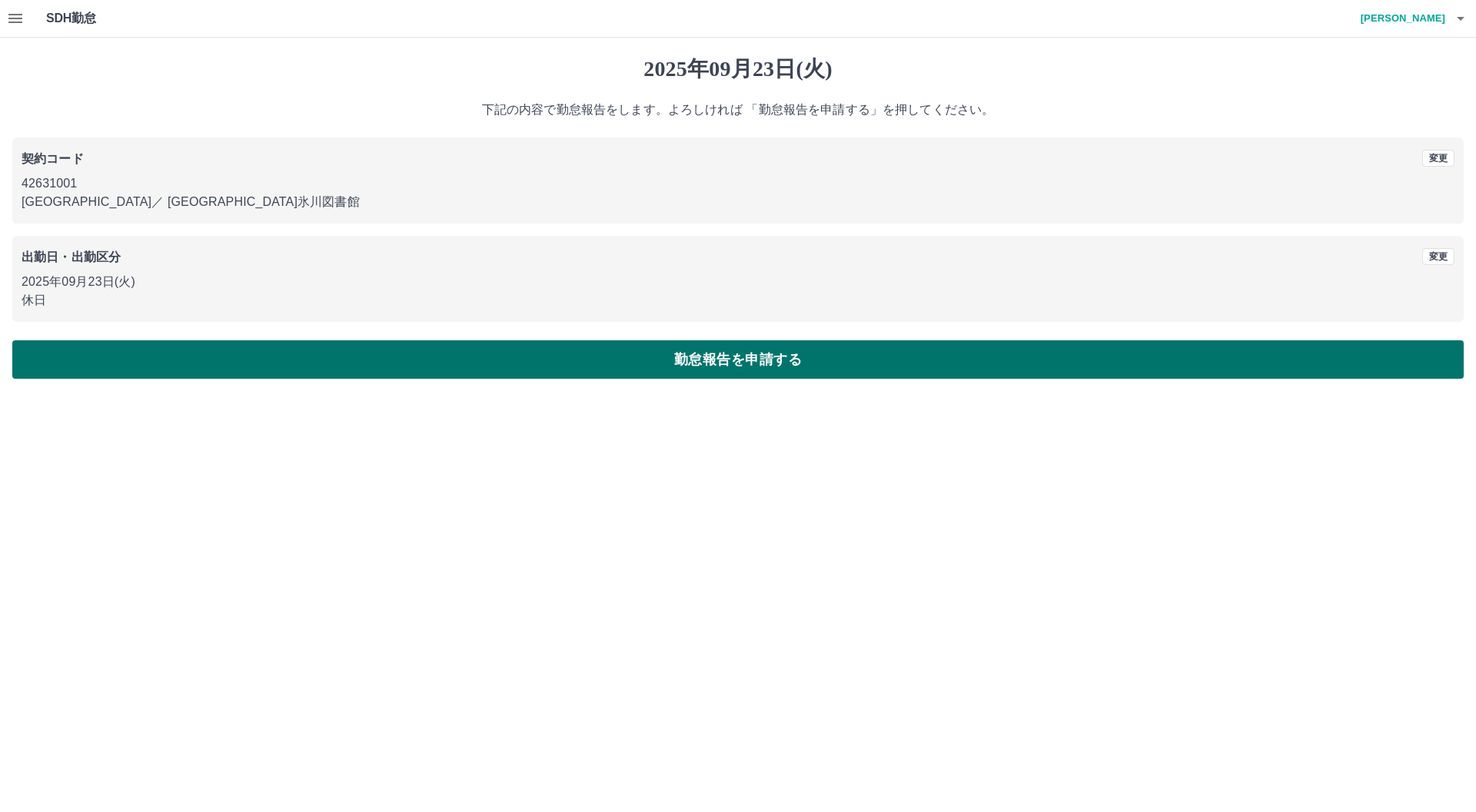
click at [713, 356] on button "勤怠報告を申請する" at bounding box center [737, 359] width 1451 height 38
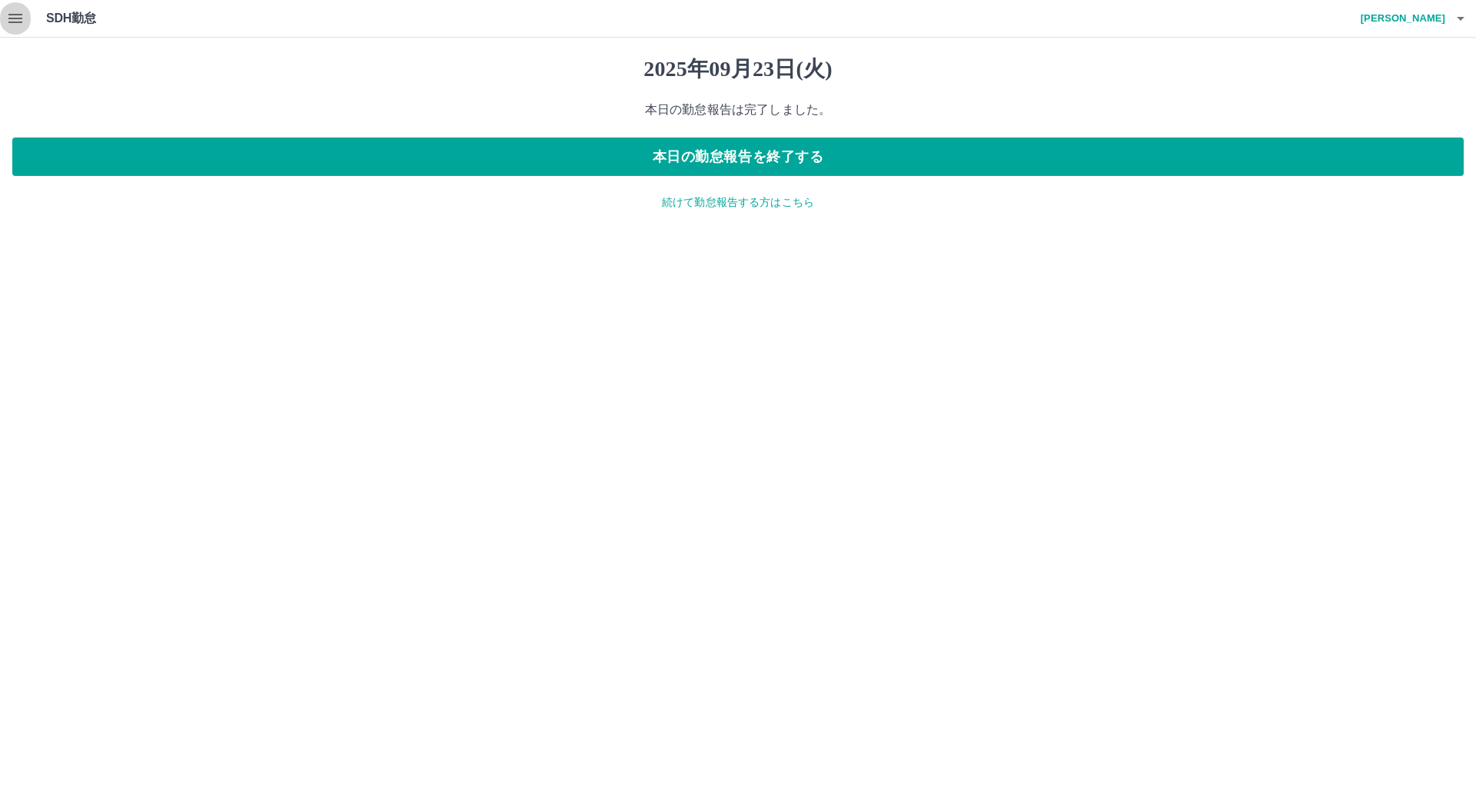
click at [14, 15] on icon "button" at bounding box center [16, 18] width 14 height 9
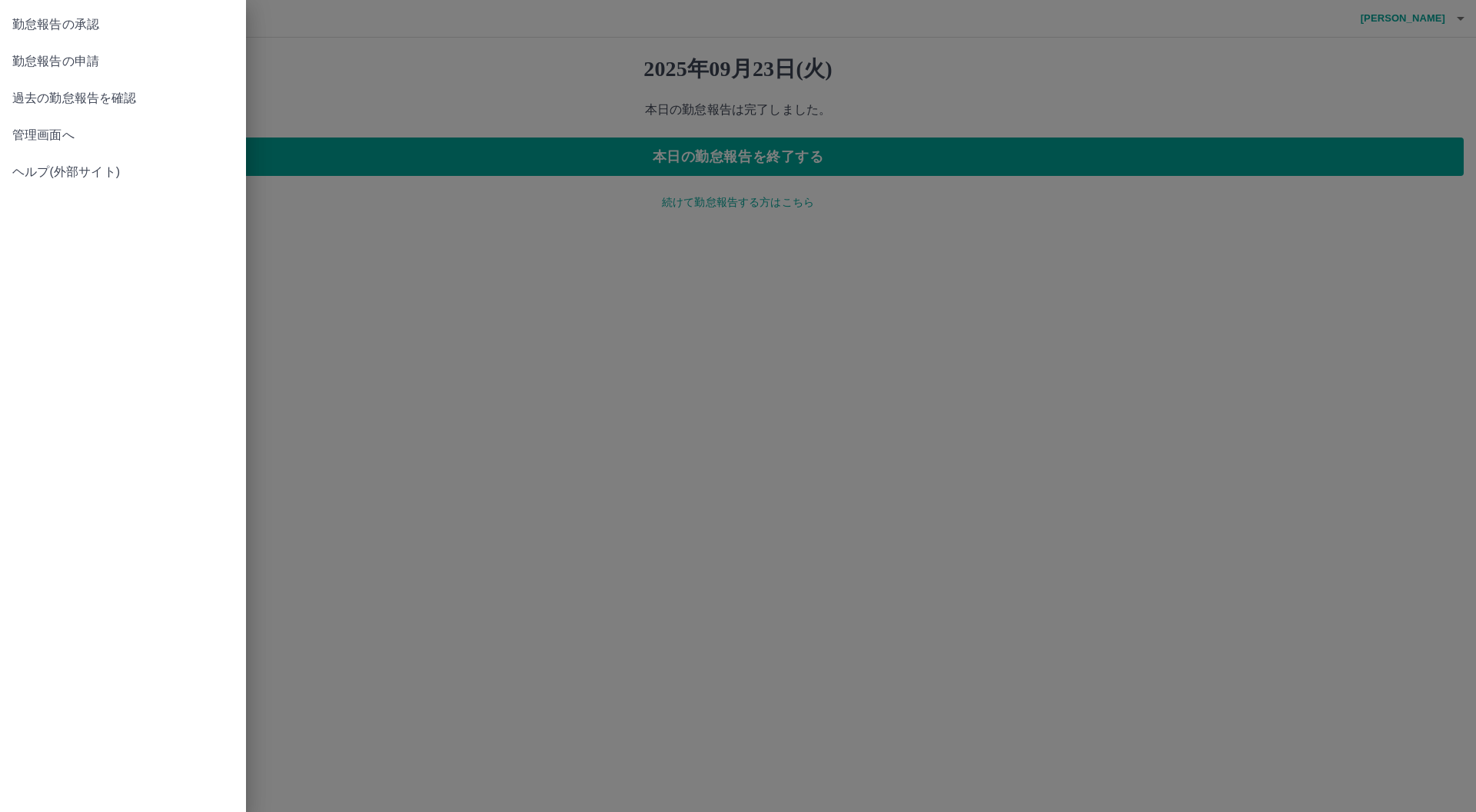
drag, startPoint x: 36, startPoint y: 57, endPoint x: 37, endPoint y: 105, distance: 48.0
click at [37, 105] on ul "勤怠報告の承認 勤怠報告の申請 過去の勤怠報告を確認 管理画面へ ヘルプ(外部サイト)" at bounding box center [122, 98] width 246 height 196
click at [37, 105] on span "過去の勤怠報告を確認" at bounding box center [122, 98] width 221 height 19
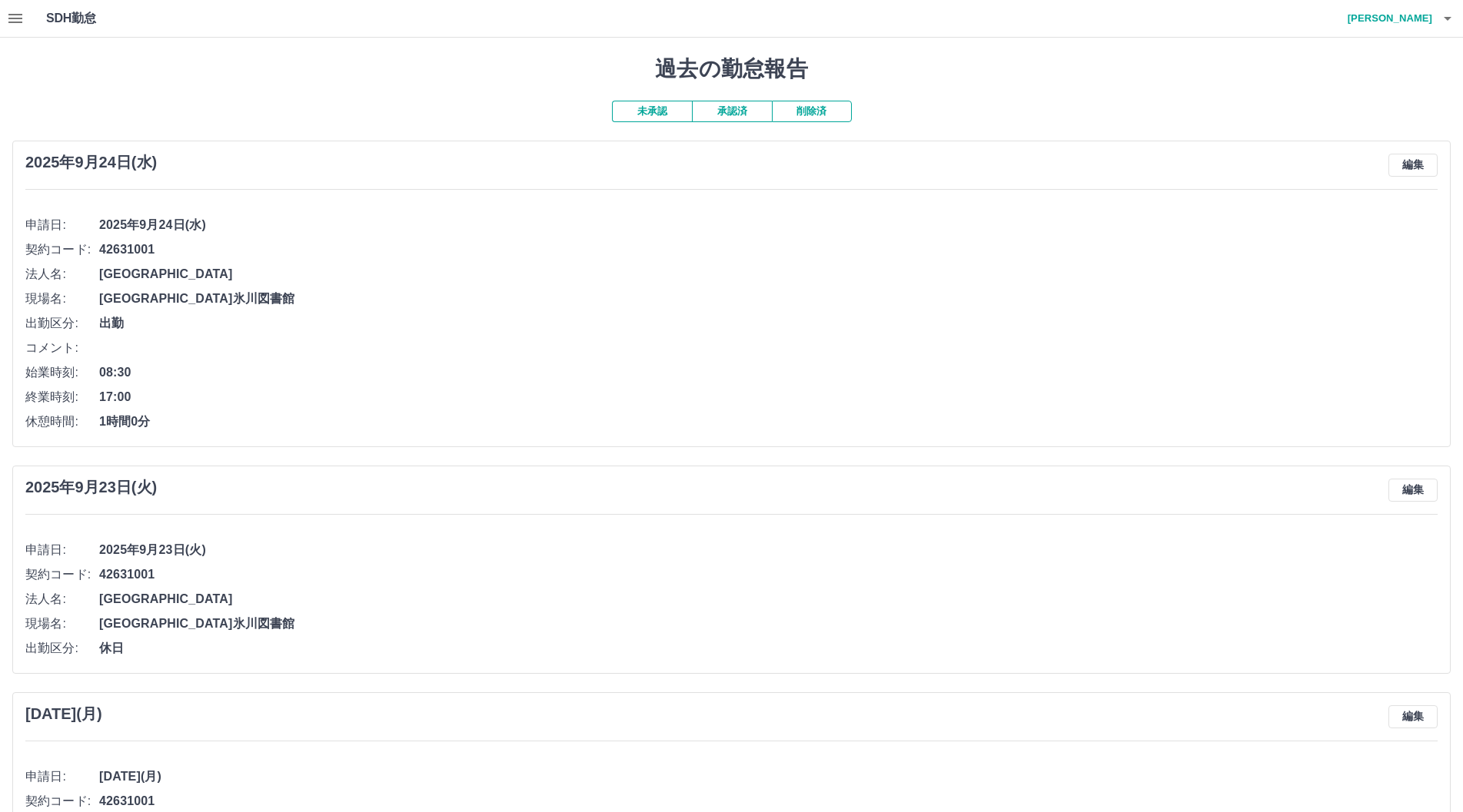
click at [728, 117] on button "承認済" at bounding box center [732, 111] width 80 height 22
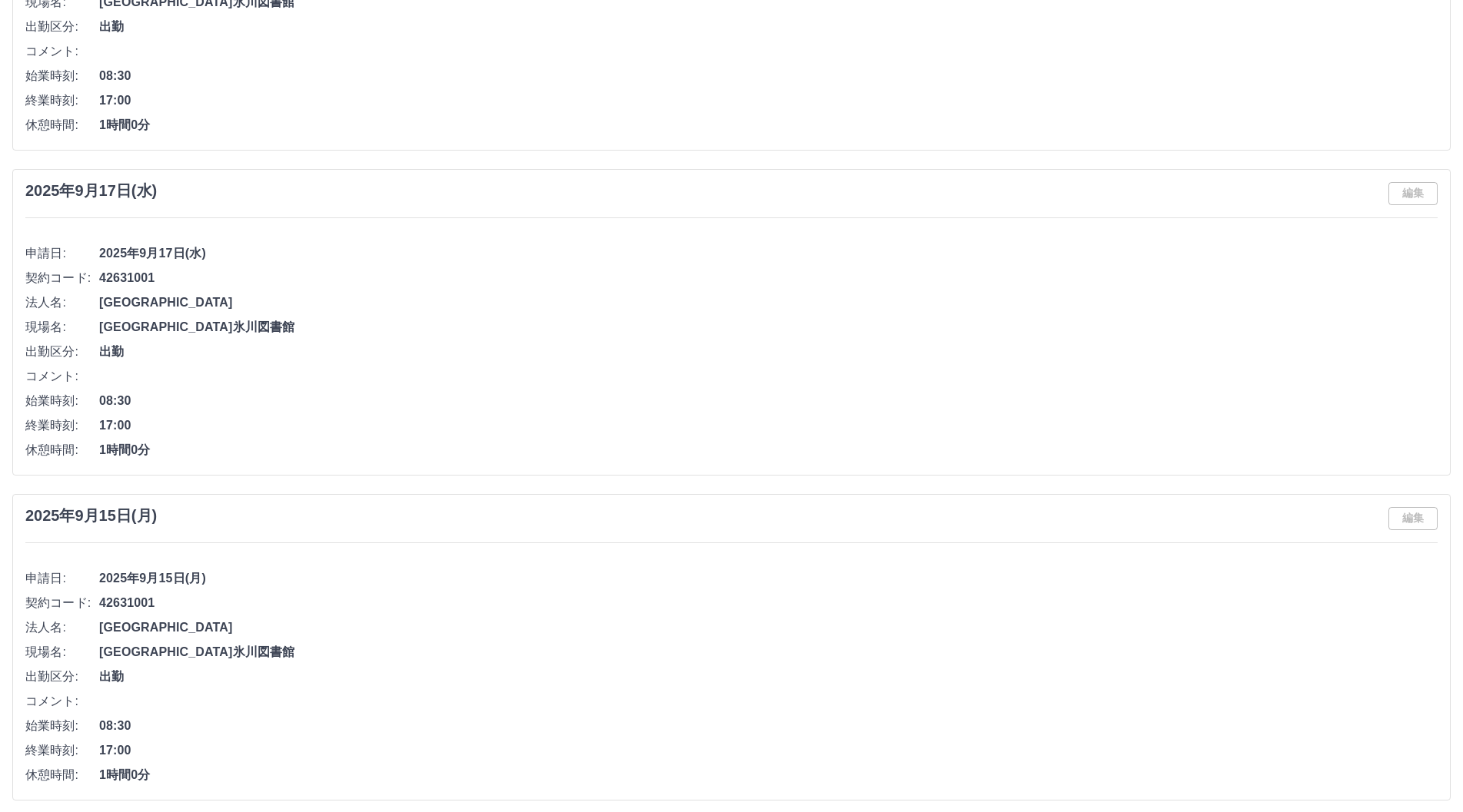
scroll to position [1691, 0]
